Goal: Task Accomplishment & Management: Manage account settings

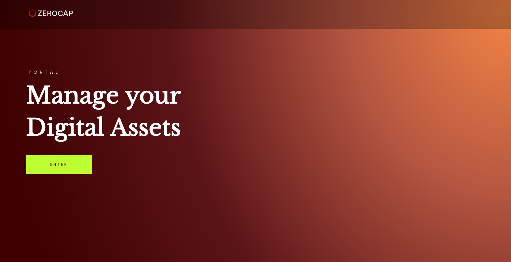
click at [62, 162] on link "Enter" at bounding box center [59, 164] width 66 height 19
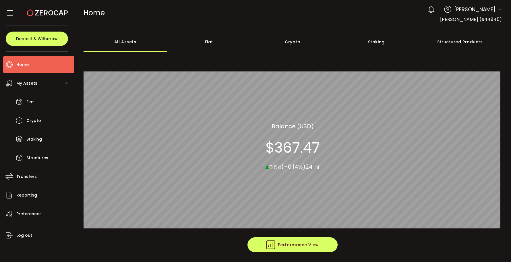
click at [287, 245] on span "Performance View" at bounding box center [292, 245] width 53 height 9
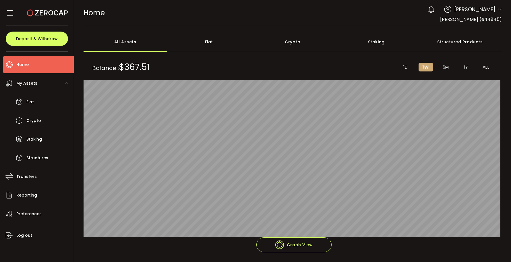
click at [210, 39] on div "Fiat" at bounding box center [209, 42] width 84 height 20
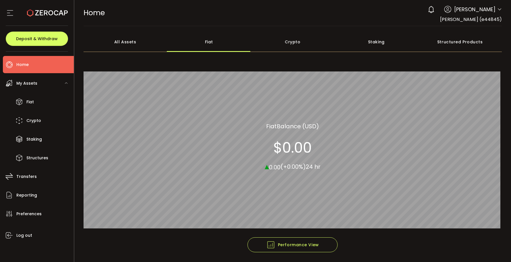
click at [291, 43] on div "Crypto" at bounding box center [293, 42] width 84 height 20
click at [132, 43] on div "All Assets" at bounding box center [126, 42] width 84 height 20
click at [9, 12] on icon at bounding box center [10, 13] width 9 height 9
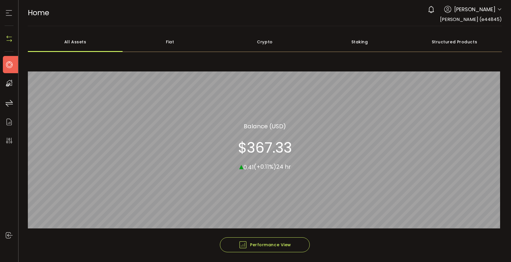
click at [355, 42] on div "Staking" at bounding box center [359, 42] width 95 height 20
click at [450, 44] on div "Structured Products" at bounding box center [454, 42] width 95 height 20
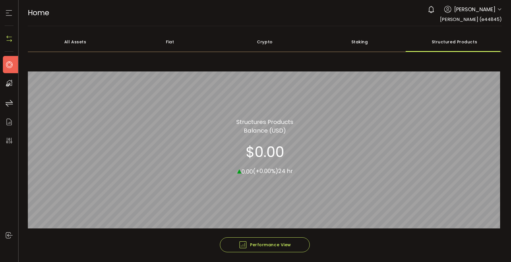
click at [167, 43] on div "Fiat" at bounding box center [170, 42] width 95 height 20
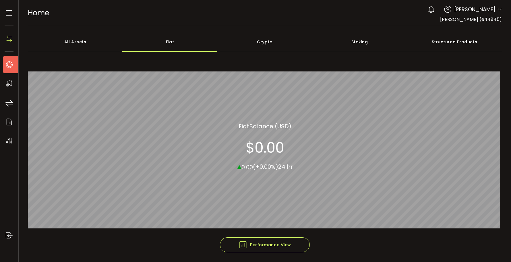
click at [264, 43] on div "Crypto" at bounding box center [264, 42] width 95 height 20
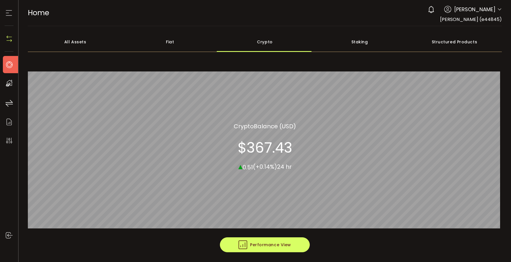
click at [266, 245] on span "Performance View" at bounding box center [265, 245] width 53 height 9
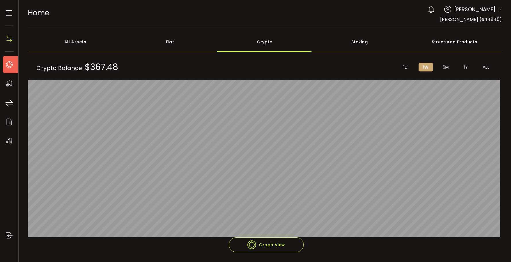
click at [464, 66] on span "1Y" at bounding box center [466, 67] width 4 height 5
click at [478, 12] on span "Leanne Burnett" at bounding box center [474, 9] width 41 height 8
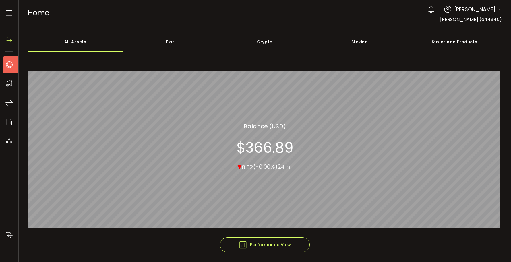
click at [465, 11] on span "Leanne Burnett" at bounding box center [474, 9] width 41 height 8
click at [467, 20] on span "Leanne Burnett (e44845)" at bounding box center [471, 19] width 62 height 7
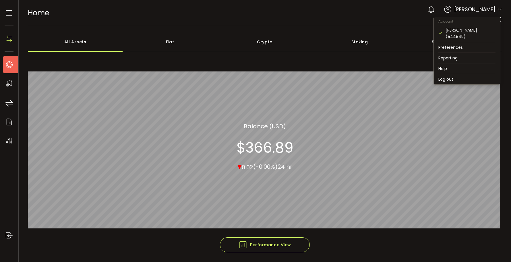
click at [497, 11] on icon at bounding box center [499, 9] width 5 height 5
click at [450, 79] on li "Log out" at bounding box center [467, 79] width 66 height 10
